Goal: Find specific page/section: Find specific page/section

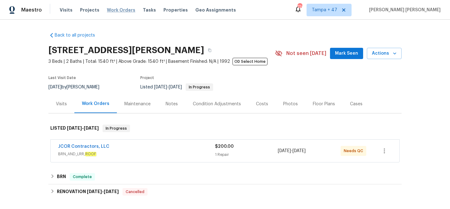
click at [125, 11] on span "Work Orders" at bounding box center [121, 10] width 28 height 6
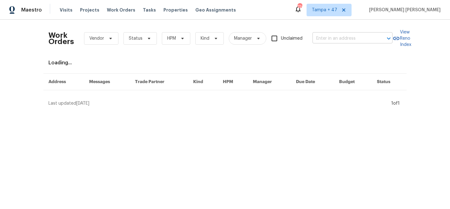
click at [336, 39] on input "text" at bounding box center [344, 39] width 63 height 10
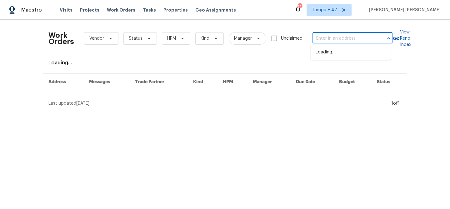
paste input "[STREET_ADDRESS]"
type input "[STREET_ADDRESS]"
click at [339, 53] on li "[STREET_ADDRESS]" at bounding box center [351, 52] width 80 height 10
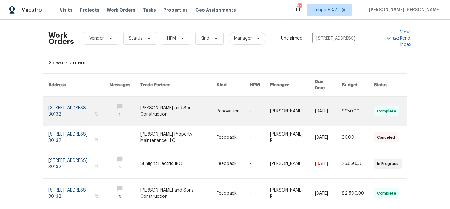
click at [342, 108] on link at bounding box center [358, 111] width 32 height 29
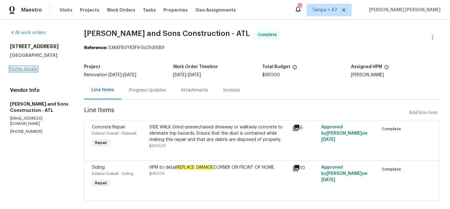
click at [23, 70] on link "Home details" at bounding box center [23, 69] width 27 height 4
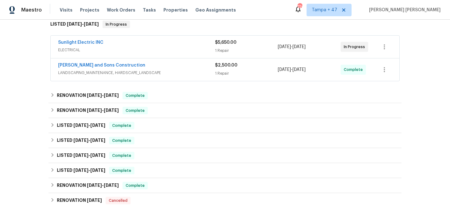
scroll to position [104, 0]
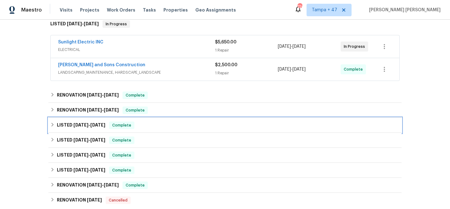
click at [119, 125] on span "Complete" at bounding box center [122, 125] width 24 height 6
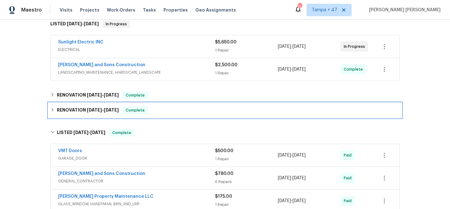
click at [145, 109] on div "Complete" at bounding box center [135, 111] width 25 height 8
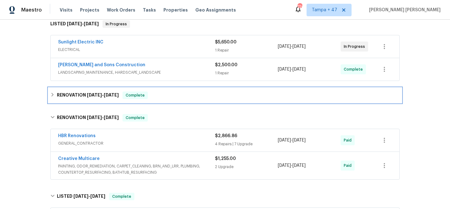
click at [153, 94] on div "RENOVATION [DATE] - [DATE] Complete" at bounding box center [225, 96] width 350 height 8
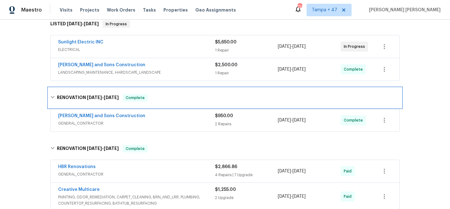
scroll to position [304, 0]
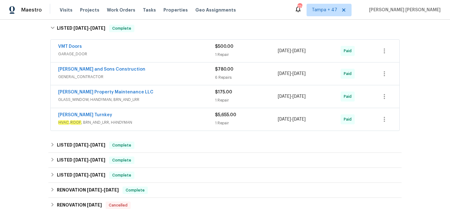
click at [174, 120] on span "HVAC , ROOF , BRN_AND_LRR, HANDYMAN" at bounding box center [136, 122] width 157 height 6
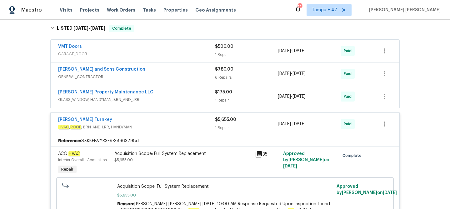
click at [168, 100] on span "GLASS_WINDOW, HANDYMAN, BRN_AND_LRR" at bounding box center [136, 100] width 157 height 6
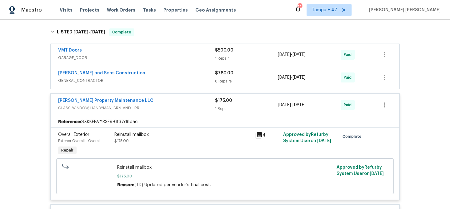
scroll to position [280, 0]
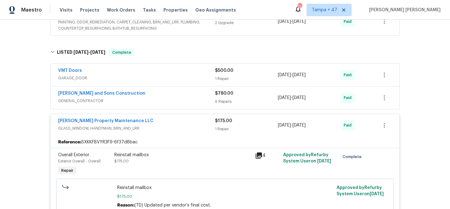
click at [196, 98] on span "GENERAL_CONTRACTOR" at bounding box center [136, 101] width 157 height 6
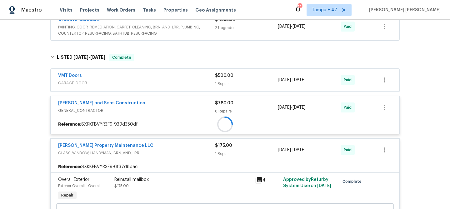
scroll to position [219, 0]
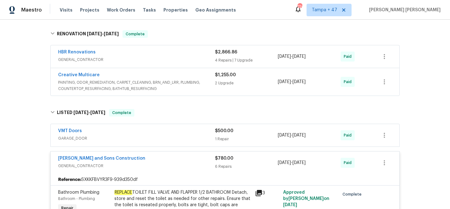
click at [194, 137] on span "GARAGE_DOOR" at bounding box center [136, 138] width 157 height 6
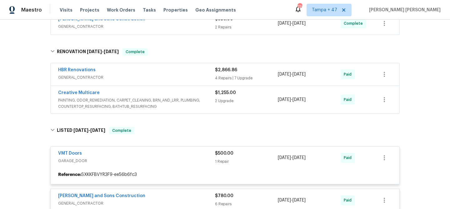
scroll to position [164, 0]
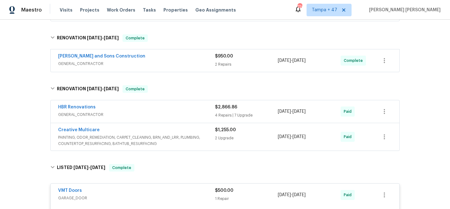
click at [195, 134] on div "Creative Multicare" at bounding box center [136, 131] width 157 height 8
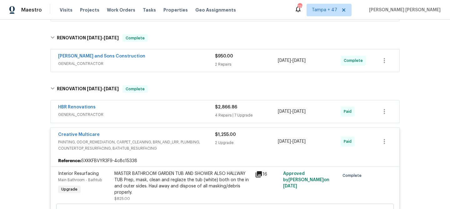
click at [197, 111] on div "HBR Renovations" at bounding box center [136, 108] width 157 height 8
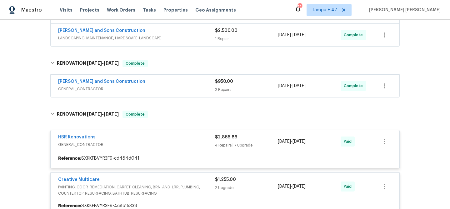
scroll to position [139, 0]
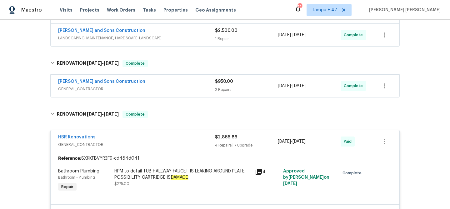
click at [182, 81] on div "[PERSON_NAME] and Sons Construction" at bounding box center [136, 83] width 157 height 8
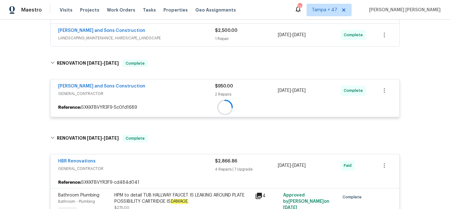
scroll to position [18, 0]
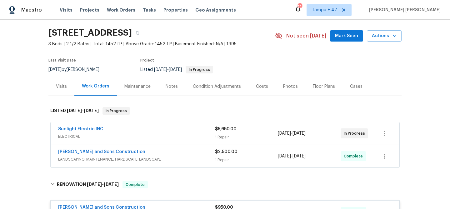
click at [198, 158] on span "LANDSCAPING_MAINTENANCE, HARDSCAPE_LANDSCAPE" at bounding box center [136, 159] width 157 height 6
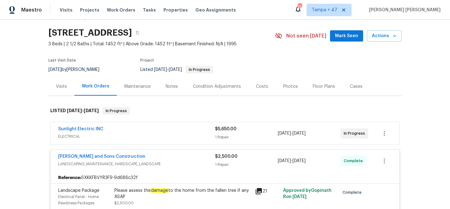
click at [201, 134] on span "ELECTRICAL" at bounding box center [136, 137] width 157 height 6
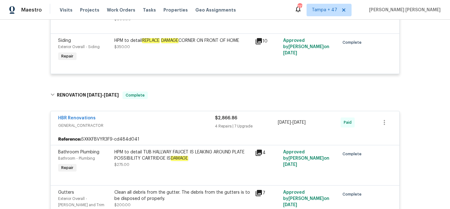
scroll to position [534, 0]
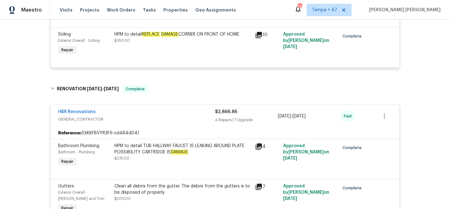
click at [205, 153] on div "HPM to detail TUB HALLWAY FAUCET IS LEAKING AROUND PLATE POSSIBILITY CARTRIDGE …" at bounding box center [182, 149] width 137 height 13
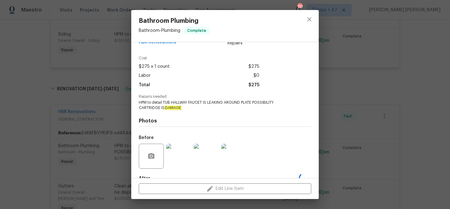
scroll to position [48, 0]
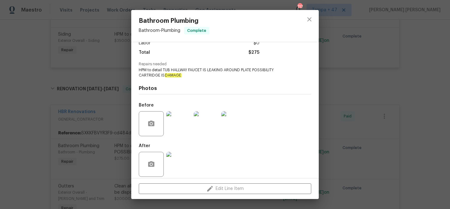
click at [354, 120] on div "Bathroom Plumbing Bathroom - Plumbing Complete Vendor HBR Renovations Account C…" at bounding box center [225, 104] width 450 height 209
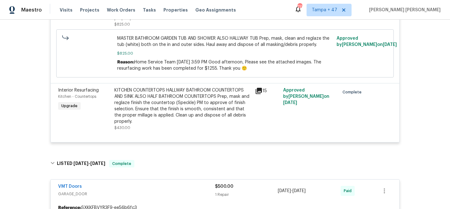
scroll to position [1214, 0]
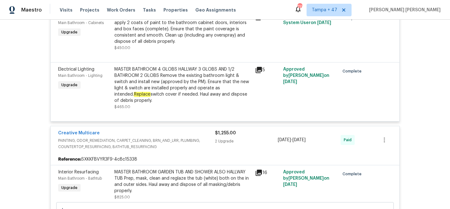
click at [161, 138] on span "PAINTING, ODOR_REMEDIATION, CARPET_CLEANING, BRN_AND_LRR, PLUMBING, COUNTERTOP_…" at bounding box center [136, 144] width 157 height 13
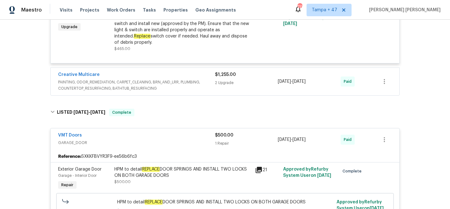
scroll to position [1335, 0]
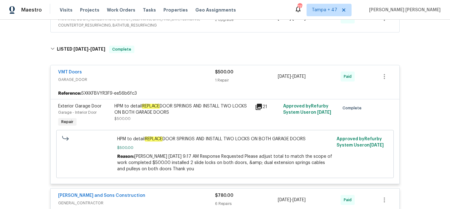
click at [179, 77] on span "GARAGE_DOOR" at bounding box center [136, 80] width 157 height 6
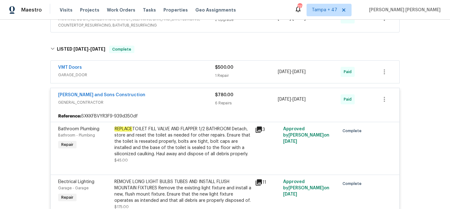
click at [184, 94] on div "[PERSON_NAME] and Sons Construction" at bounding box center [136, 96] width 157 height 8
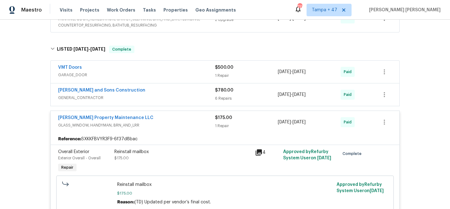
scroll to position [1384, 0]
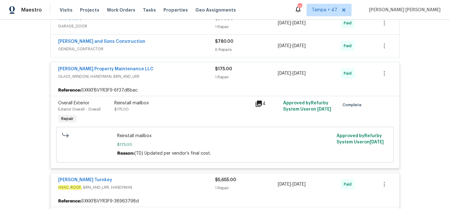
click at [185, 69] on div "[PERSON_NAME] Property Maintenance LLC" at bounding box center [136, 70] width 157 height 8
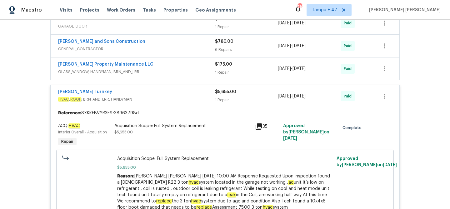
click at [176, 96] on span "HVAC , ROOF , BRN_AND_LRR, HANDYMAN" at bounding box center [136, 99] width 157 height 6
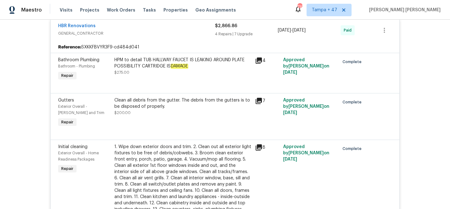
scroll to position [567, 0]
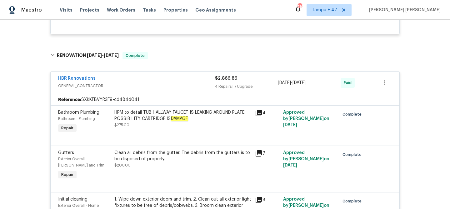
click at [173, 85] on span "GENERAL_CONTRACTOR" at bounding box center [136, 86] width 157 height 6
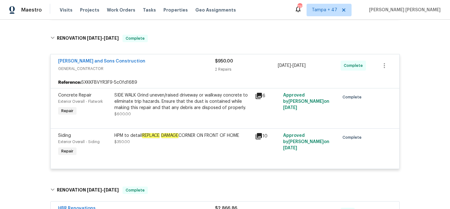
scroll to position [418, 0]
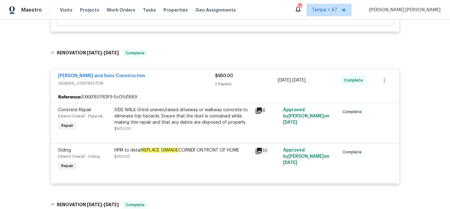
click at [211, 118] on div "SIDE WALK Grind uneven/raised driveway or walkway concrete to eliminate trip ha…" at bounding box center [182, 116] width 137 height 19
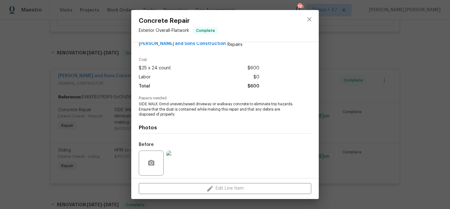
scroll to position [48, 0]
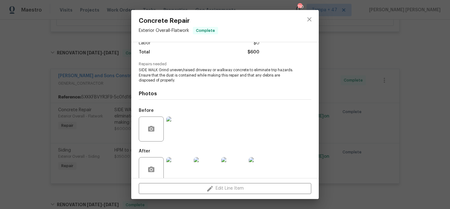
click at [363, 73] on div "Concrete Repair Exterior Overall - Flatwork Complete Vendor [PERSON_NAME] and S…" at bounding box center [225, 104] width 450 height 209
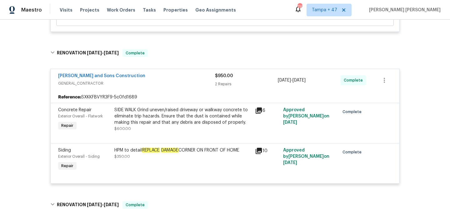
click at [177, 80] on div "[PERSON_NAME] and Sons Construction" at bounding box center [136, 77] width 157 height 8
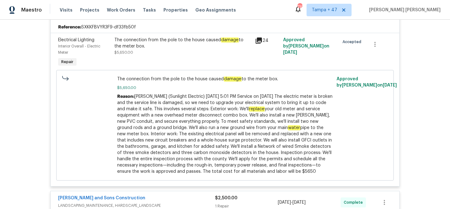
scroll to position [145, 0]
